Goal: Task Accomplishment & Management: Use online tool/utility

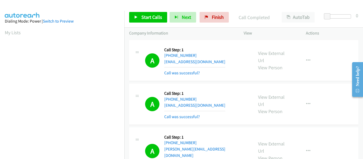
scroll to position [139, 0]
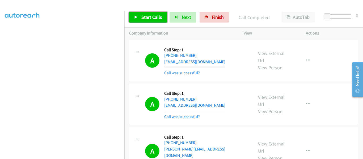
click at [136, 16] on icon at bounding box center [136, 18] width 4 height 4
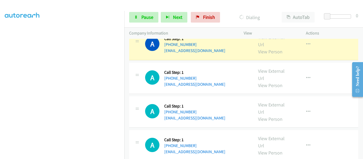
scroll to position [1991, 0]
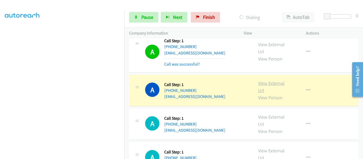
click at [268, 80] on link "View External Url" at bounding box center [271, 86] width 27 height 13
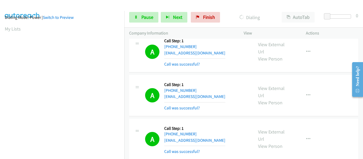
scroll to position [139, 0]
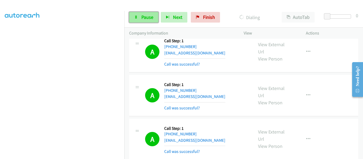
click at [143, 20] on span "Pause" at bounding box center [147, 17] width 12 height 6
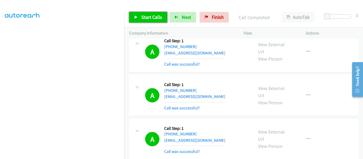
click at [138, 16] on link "Start Calls" at bounding box center [148, 17] width 38 height 11
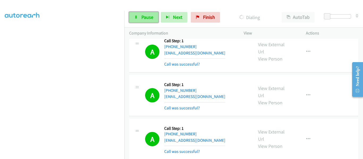
click at [141, 14] on link "Pause" at bounding box center [143, 17] width 29 height 11
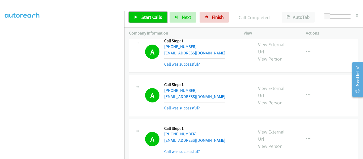
click at [136, 16] on icon at bounding box center [136, 18] width 4 height 4
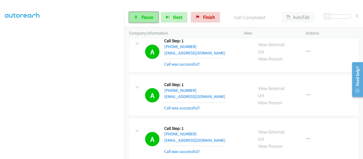
click at [141, 17] on link "Pause" at bounding box center [143, 17] width 29 height 11
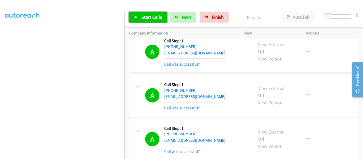
click at [139, 16] on link "Start Calls" at bounding box center [148, 17] width 38 height 11
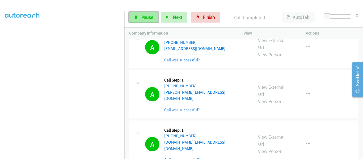
click at [138, 17] on link "Pause" at bounding box center [143, 17] width 29 height 11
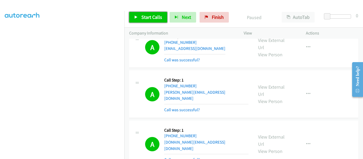
click at [138, 17] on link "Start Calls" at bounding box center [148, 17] width 38 height 11
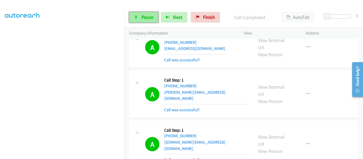
click at [136, 18] on icon at bounding box center [136, 18] width 4 height 4
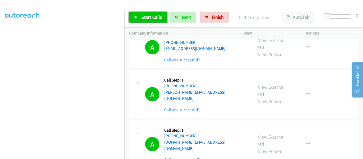
click at [136, 18] on icon at bounding box center [136, 18] width 4 height 4
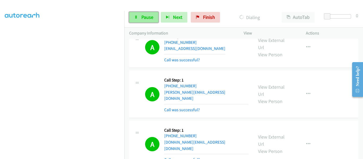
click at [137, 20] on link "Pause" at bounding box center [143, 17] width 29 height 11
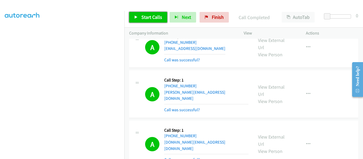
click at [135, 15] on link "Start Calls" at bounding box center [148, 17] width 38 height 11
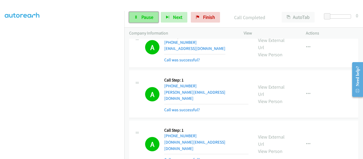
click at [136, 17] on icon at bounding box center [136, 18] width 4 height 4
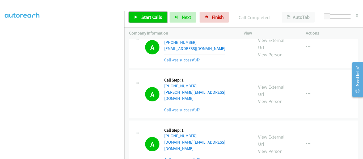
click at [138, 16] on icon at bounding box center [136, 18] width 4 height 4
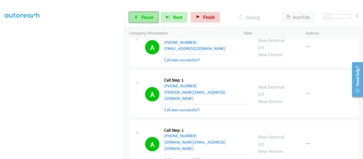
click at [141, 21] on link "Pause" at bounding box center [143, 17] width 29 height 11
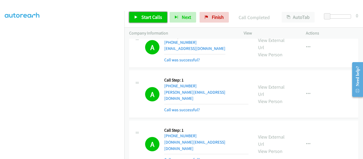
click at [136, 17] on icon at bounding box center [136, 18] width 4 height 4
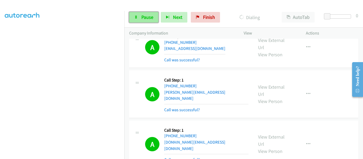
click at [137, 19] on icon at bounding box center [136, 18] width 4 height 4
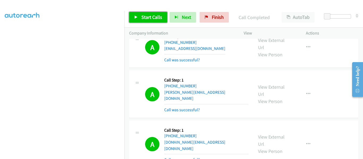
click at [134, 18] on icon at bounding box center [136, 18] width 4 height 4
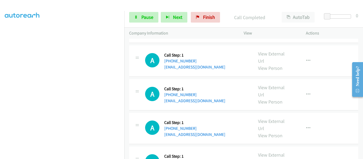
scroll to position [5251, 0]
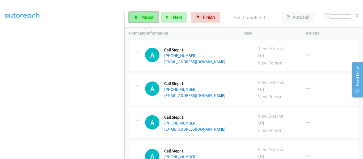
click at [142, 18] on span "Pause" at bounding box center [147, 17] width 12 height 6
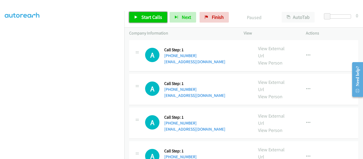
click at [135, 16] on icon at bounding box center [136, 18] width 4 height 4
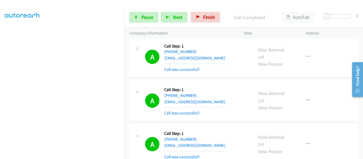
scroll to position [5307, 0]
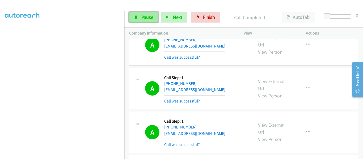
click at [137, 18] on icon at bounding box center [136, 18] width 4 height 4
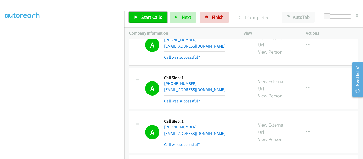
click at [136, 16] on icon at bounding box center [136, 18] width 4 height 4
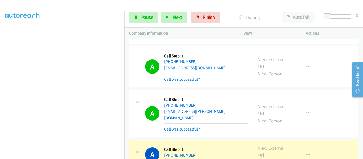
scroll to position [5541, 0]
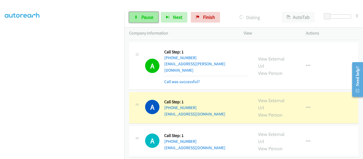
click at [142, 17] on span "Pause" at bounding box center [147, 17] width 12 height 6
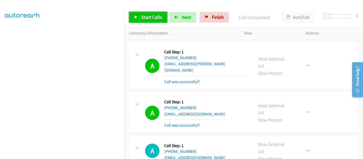
click at [136, 18] on icon at bounding box center [136, 18] width 4 height 4
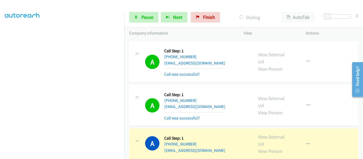
scroll to position [5594, 0]
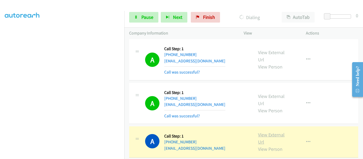
click at [275, 132] on link "View External Url" at bounding box center [271, 138] width 27 height 13
click at [273, 132] on link "View External Url" at bounding box center [271, 138] width 27 height 13
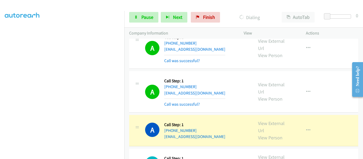
scroll to position [5650, 0]
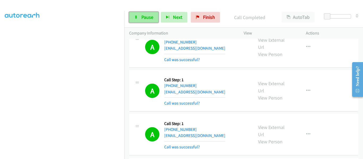
click at [133, 15] on link "Pause" at bounding box center [143, 17] width 29 height 11
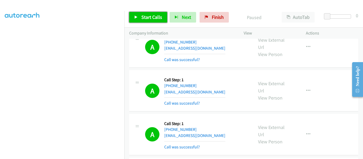
click at [131, 19] on link "Start Calls" at bounding box center [148, 17] width 38 height 11
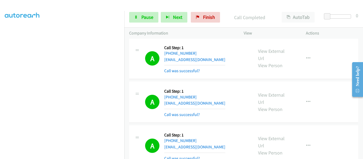
scroll to position [5661, 0]
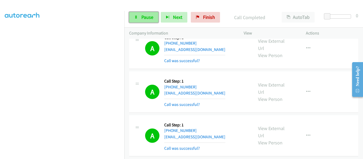
click at [139, 15] on link "Pause" at bounding box center [143, 17] width 29 height 11
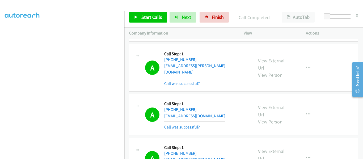
scroll to position [6138, 0]
